Goal: Task Accomplishment & Management: Complete application form

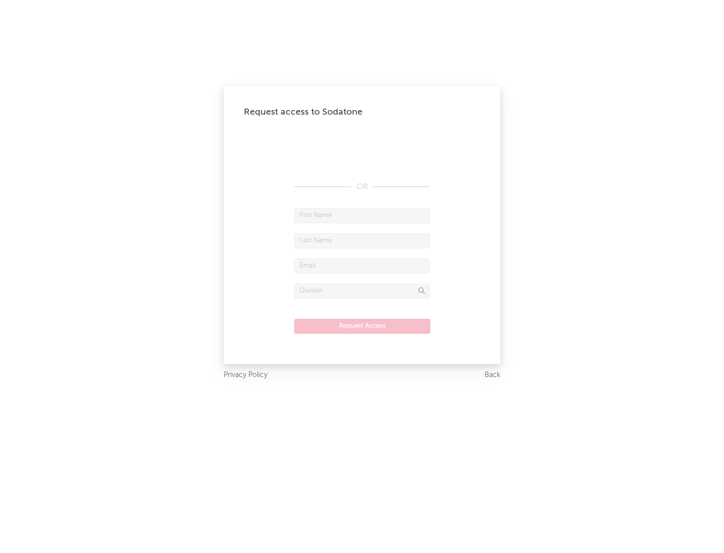
click at [362, 215] on input "text" at bounding box center [362, 215] width 136 height 15
type input "[PERSON_NAME]"
click at [362, 240] on input "text" at bounding box center [362, 240] width 136 height 15
type input "[PERSON_NAME]"
click at [362, 265] on input "text" at bounding box center [362, 265] width 136 height 15
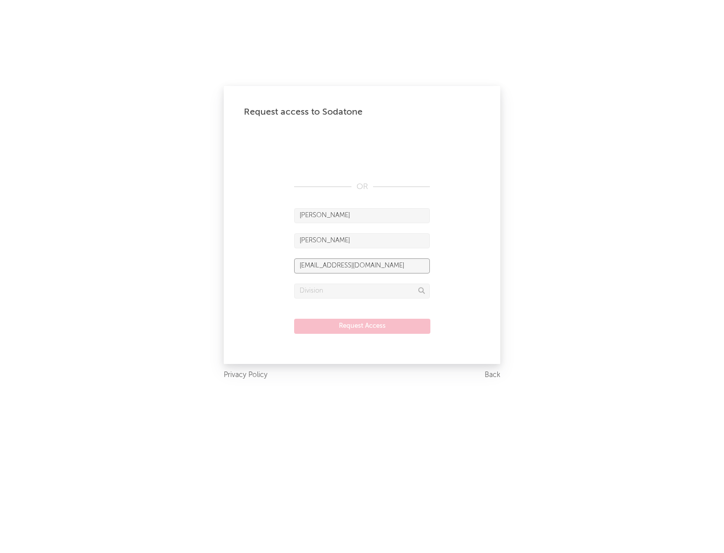
type input "[EMAIL_ADDRESS][DOMAIN_NAME]"
click at [362, 291] on input "text" at bounding box center [362, 291] width 136 height 15
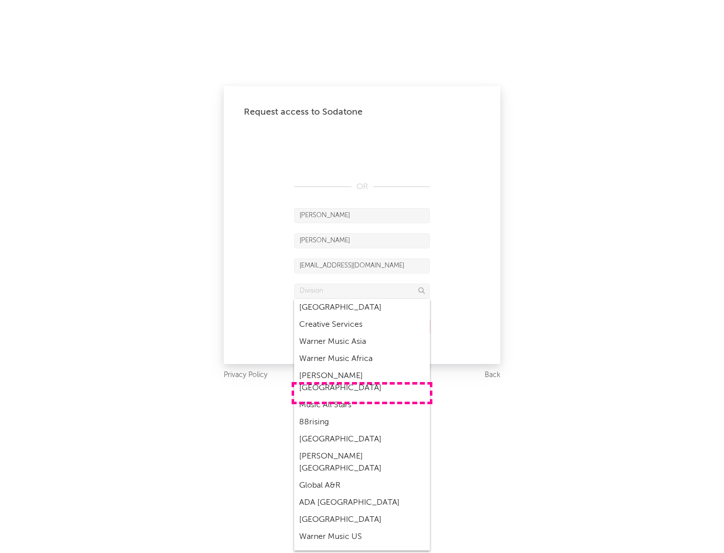
click at [362, 397] on div "Music All Stars" at bounding box center [362, 405] width 136 height 17
type input "Music All Stars"
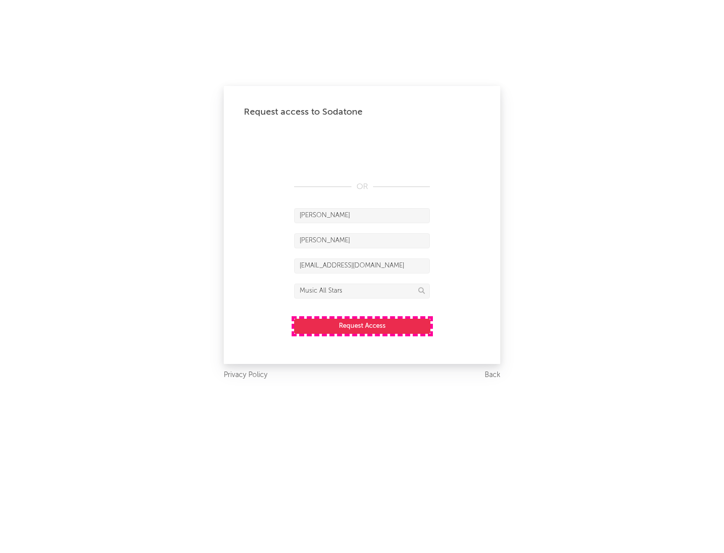
click at [362, 326] on button "Request Access" at bounding box center [362, 326] width 136 height 15
